Goal: Navigation & Orientation: Find specific page/section

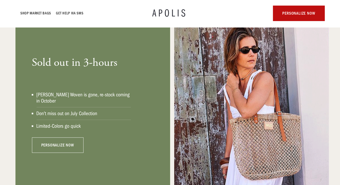
scroll to position [383, 0]
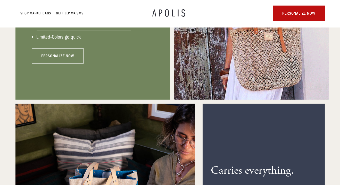
scroll to position [588, 0]
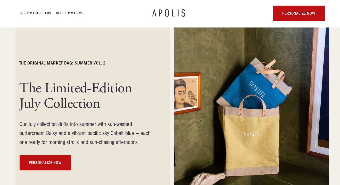
scroll to position [0, 0]
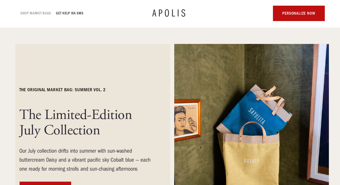
click at [34, 13] on link "Shop Market bags" at bounding box center [36, 13] width 31 height 6
click at [36, 13] on link "Shop Market bags" at bounding box center [36, 13] width 31 height 6
